Goal: Find specific page/section: Find specific page/section

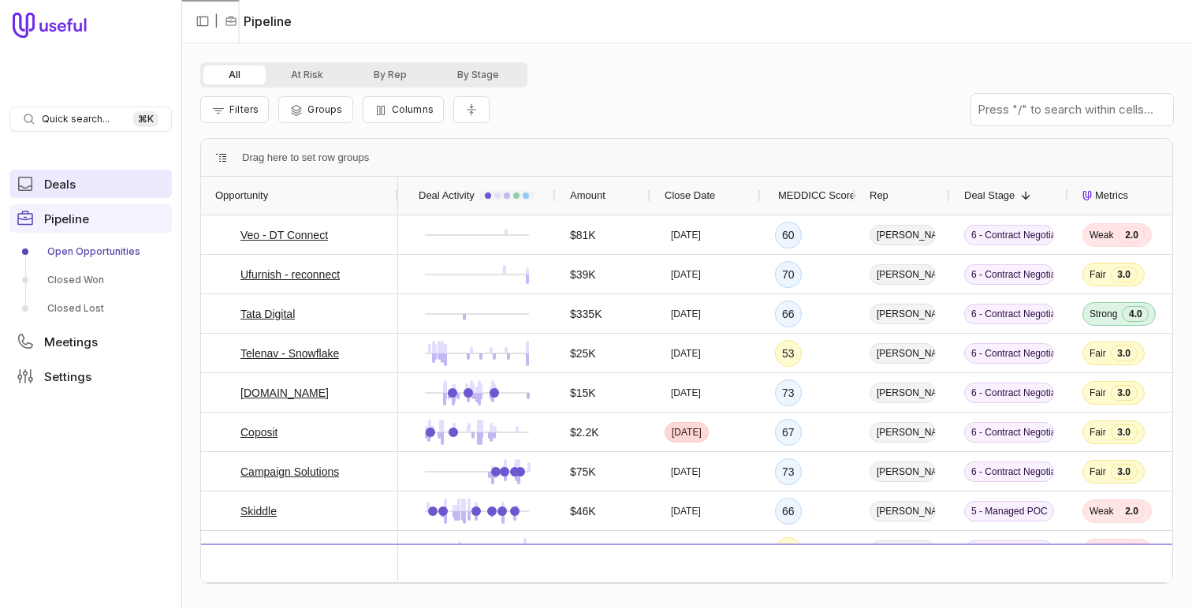
click at [115, 187] on link "Deals" at bounding box center [90, 184] width 162 height 28
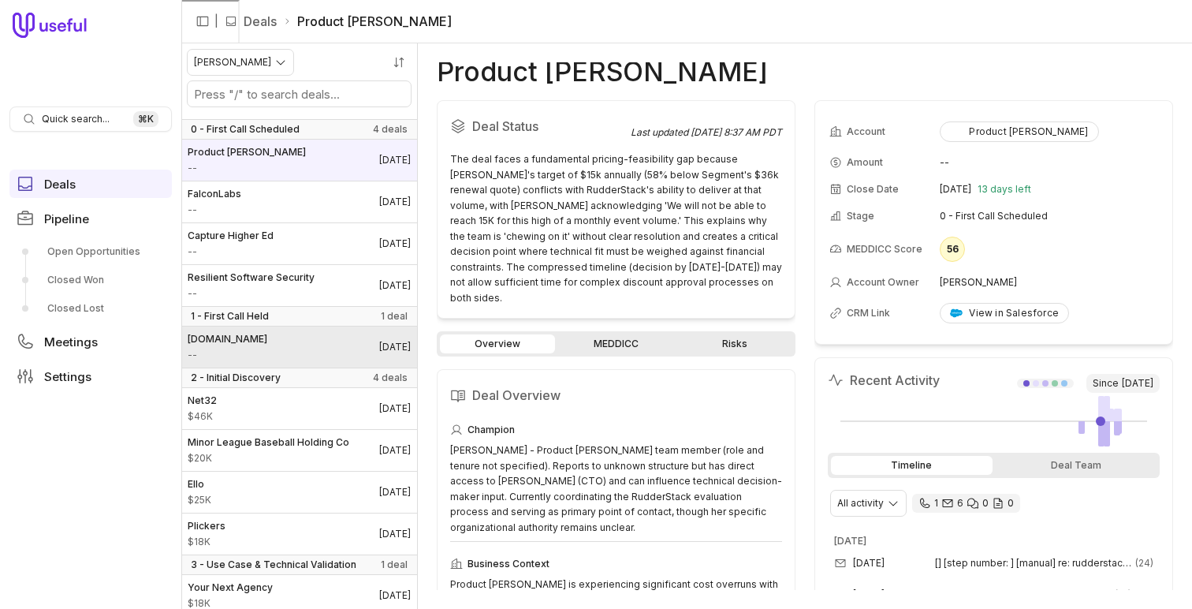
click at [374, 356] on link "[DOMAIN_NAME] -- [DATE]" at bounding box center [299, 346] width 236 height 41
